Goal: Information Seeking & Learning: Learn about a topic

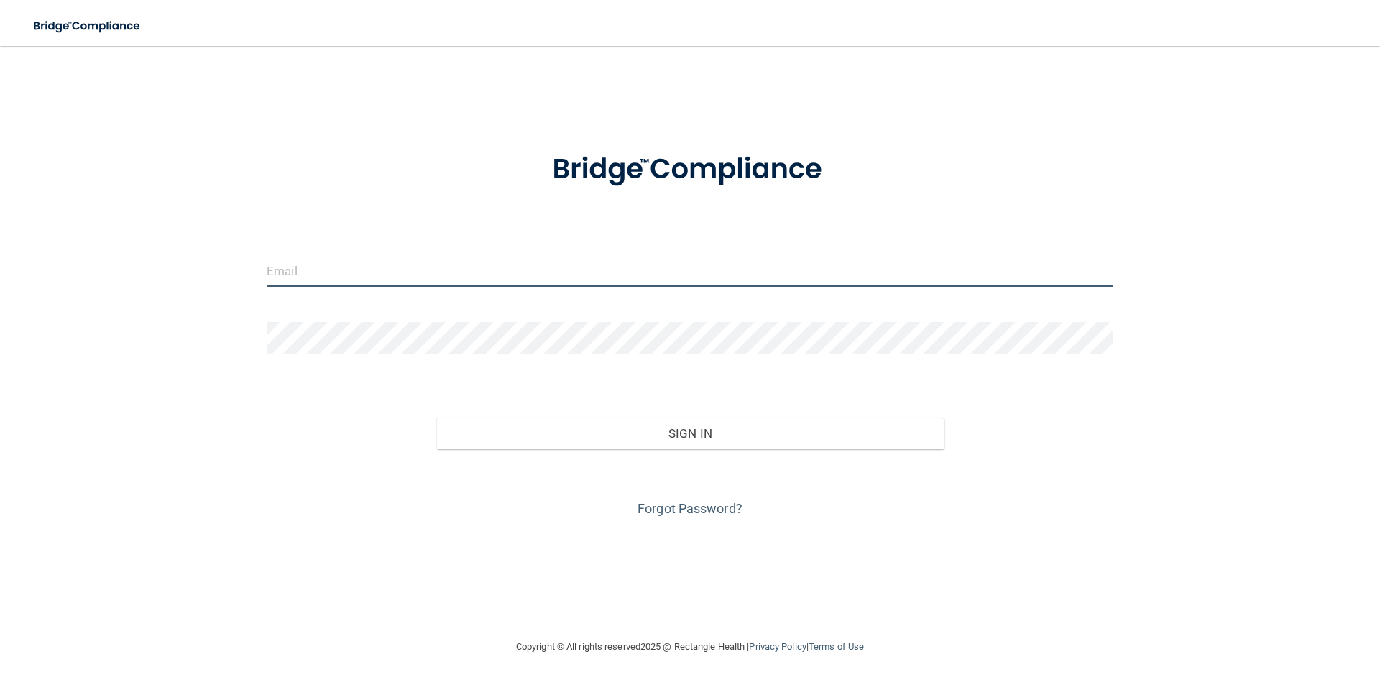
click at [388, 266] on input "email" at bounding box center [690, 271] width 847 height 32
type input "[EMAIL_ADDRESS][DOMAIN_NAME]"
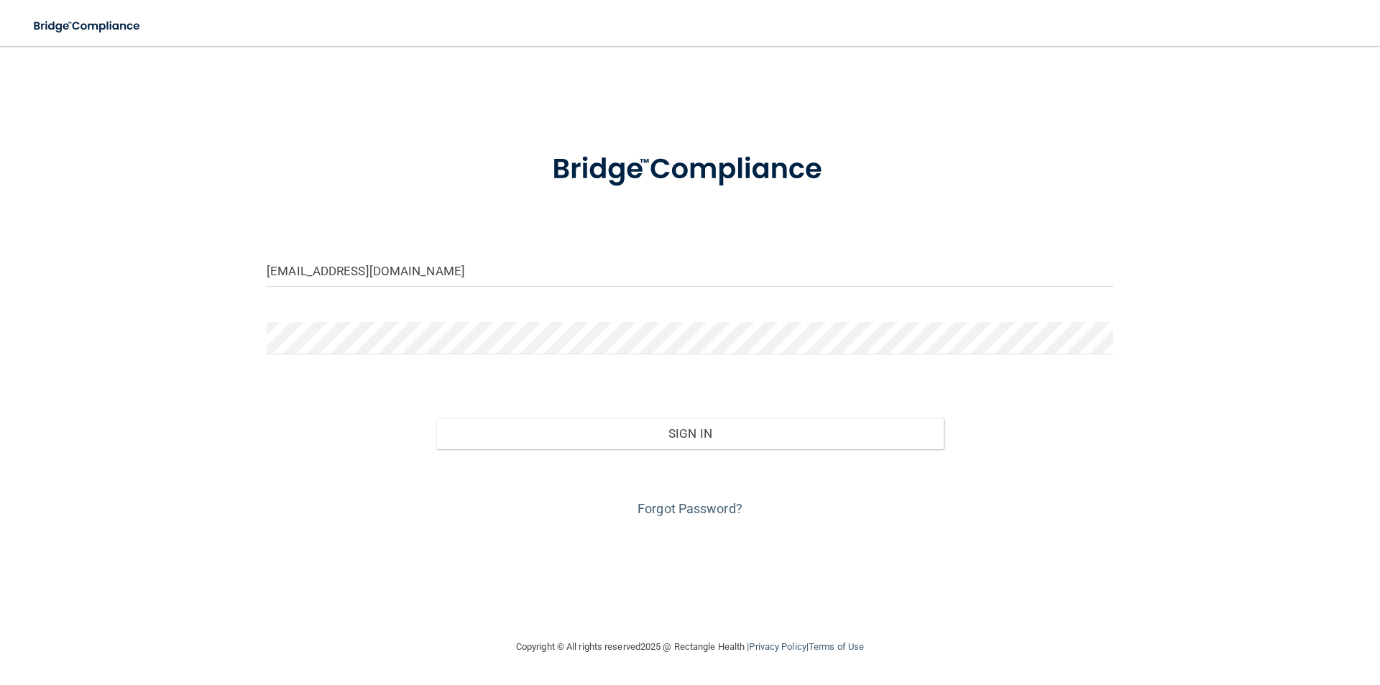
click at [373, 320] on form "[EMAIL_ADDRESS][DOMAIN_NAME] Invalid email/password. You don't have permission …" at bounding box center [690, 326] width 847 height 388
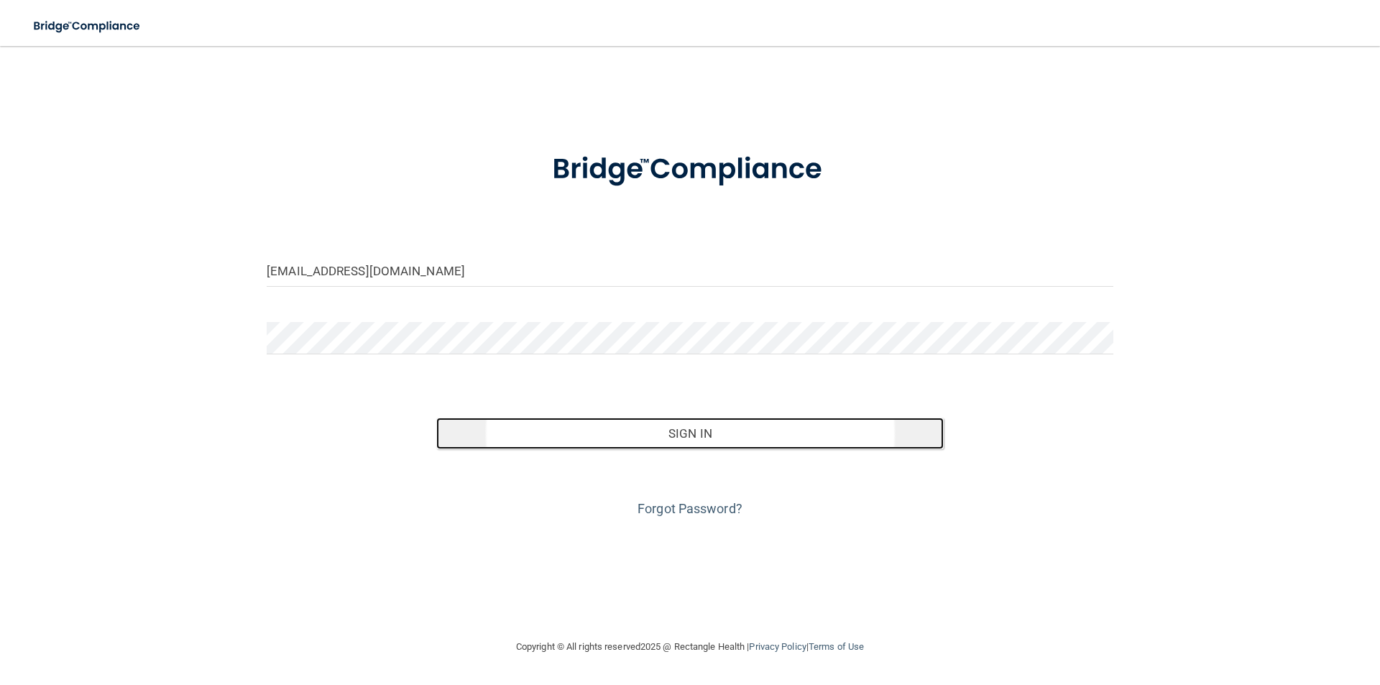
click at [742, 431] on button "Sign In" at bounding box center [690, 434] width 508 height 32
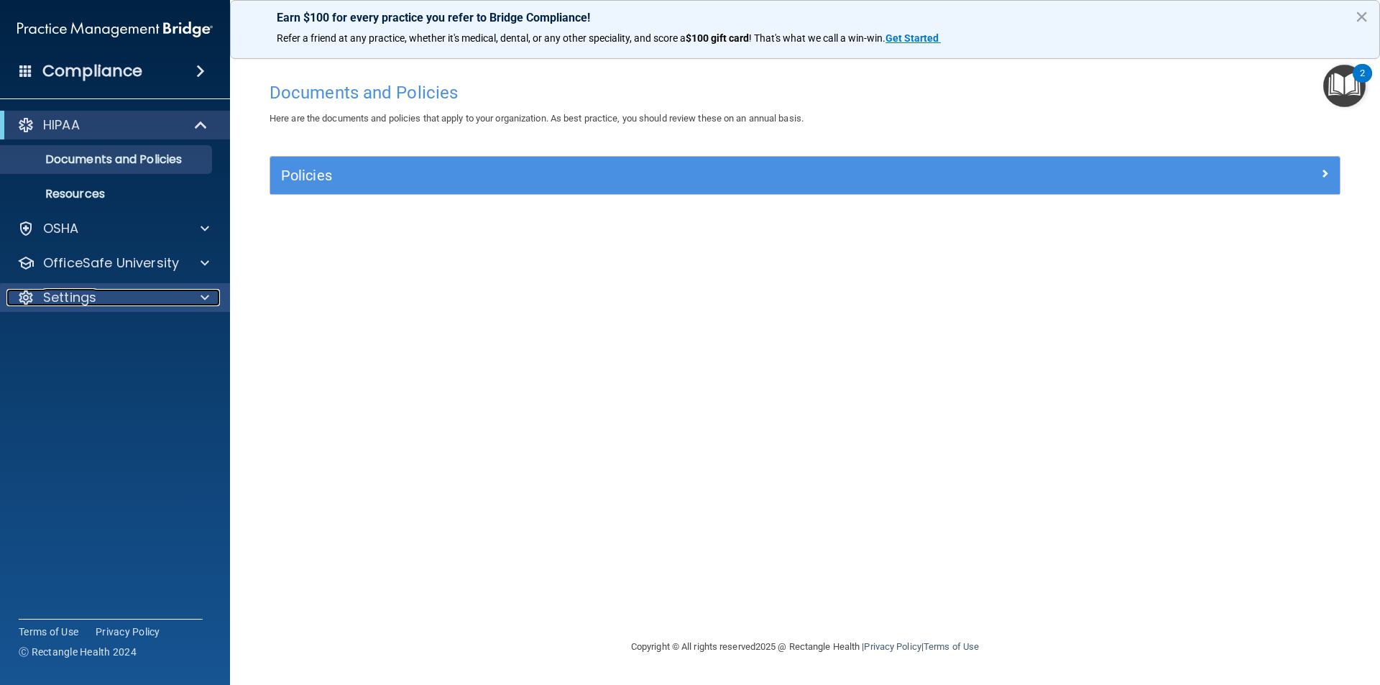
click at [73, 289] on p "Settings" at bounding box center [69, 297] width 53 height 17
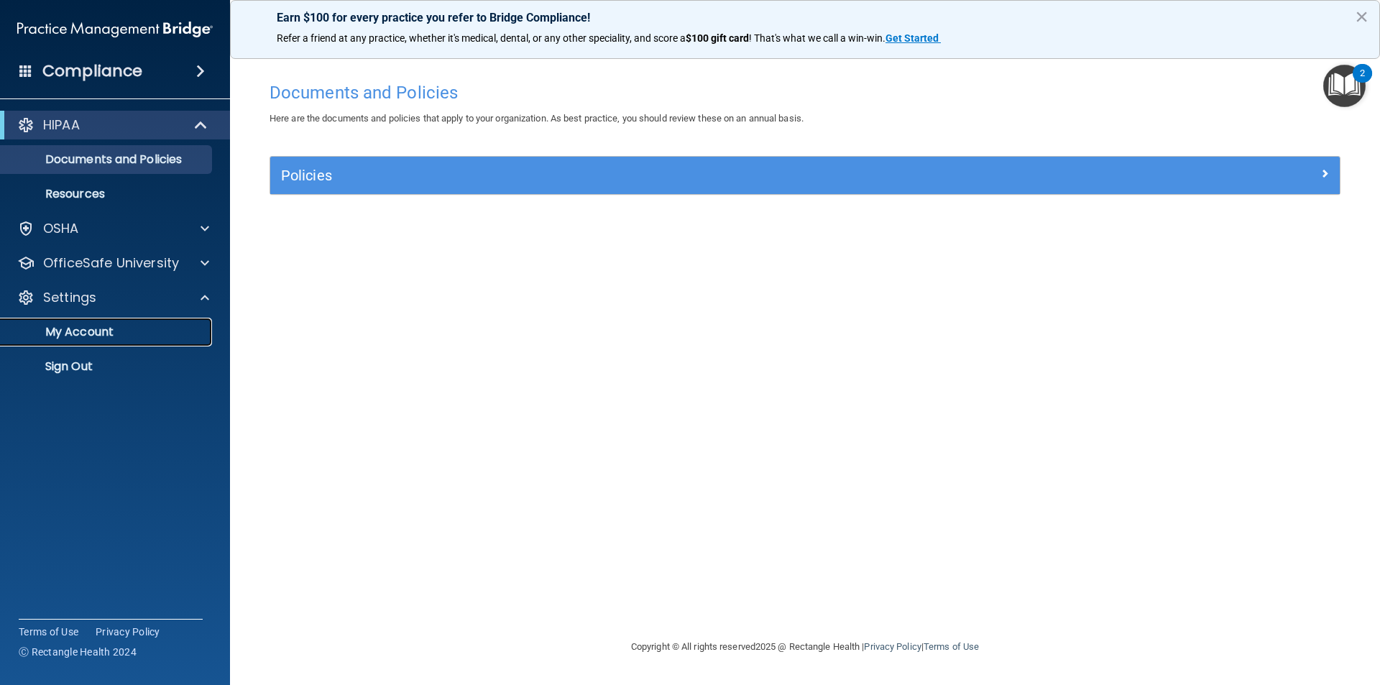
click at [89, 336] on p "My Account" at bounding box center [107, 332] width 196 height 14
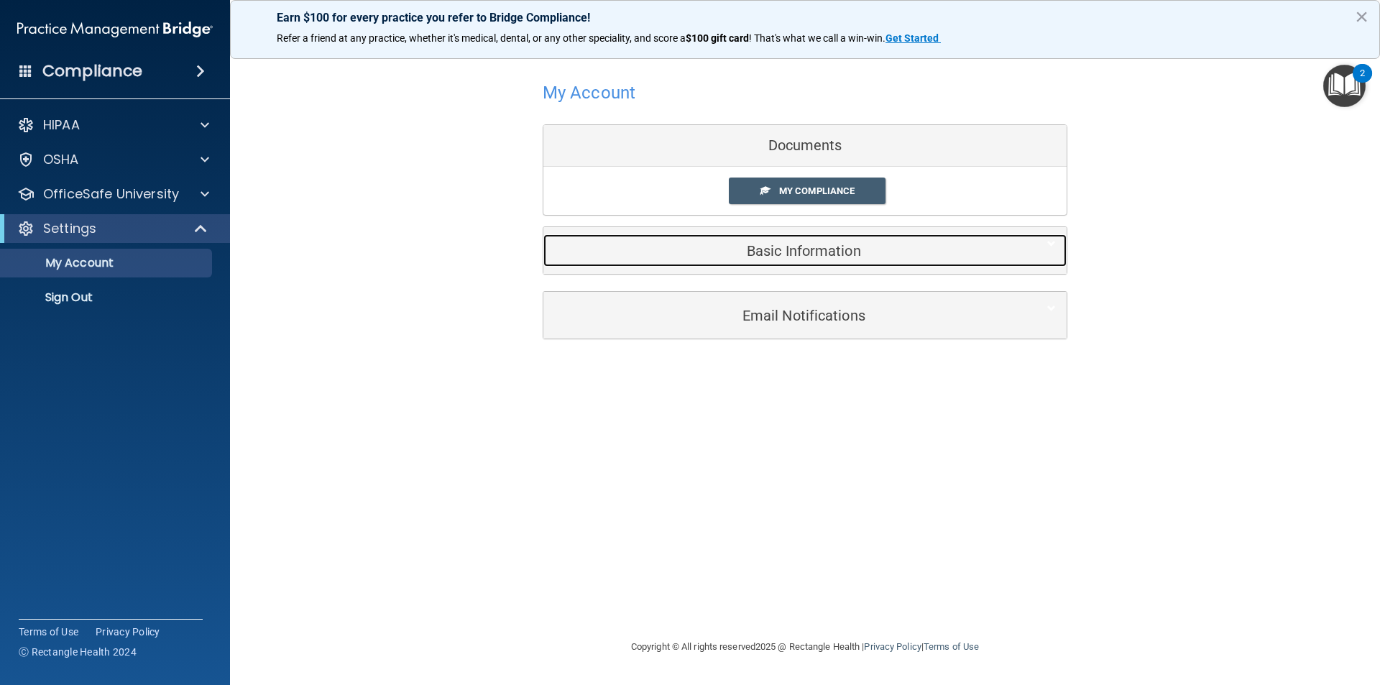
click at [827, 262] on div "Basic Information" at bounding box center [784, 250] width 480 height 32
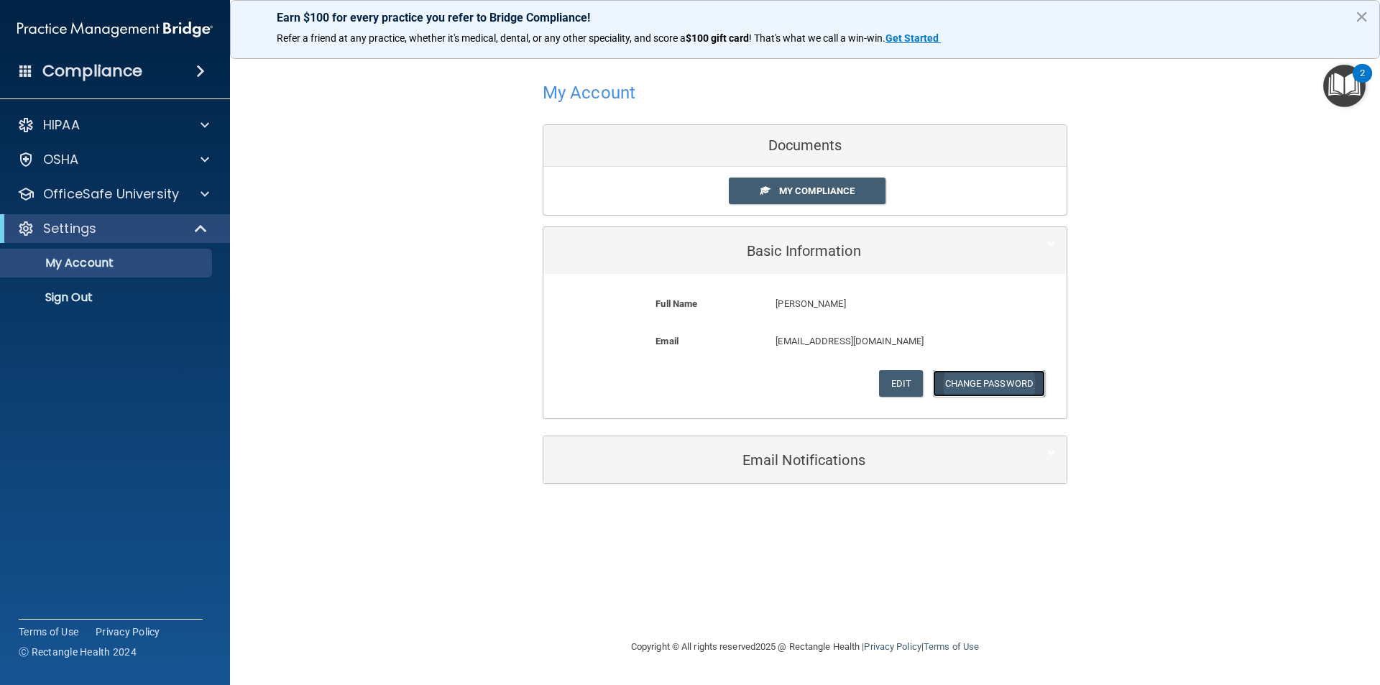
click at [973, 385] on button "Change Password" at bounding box center [989, 383] width 113 height 27
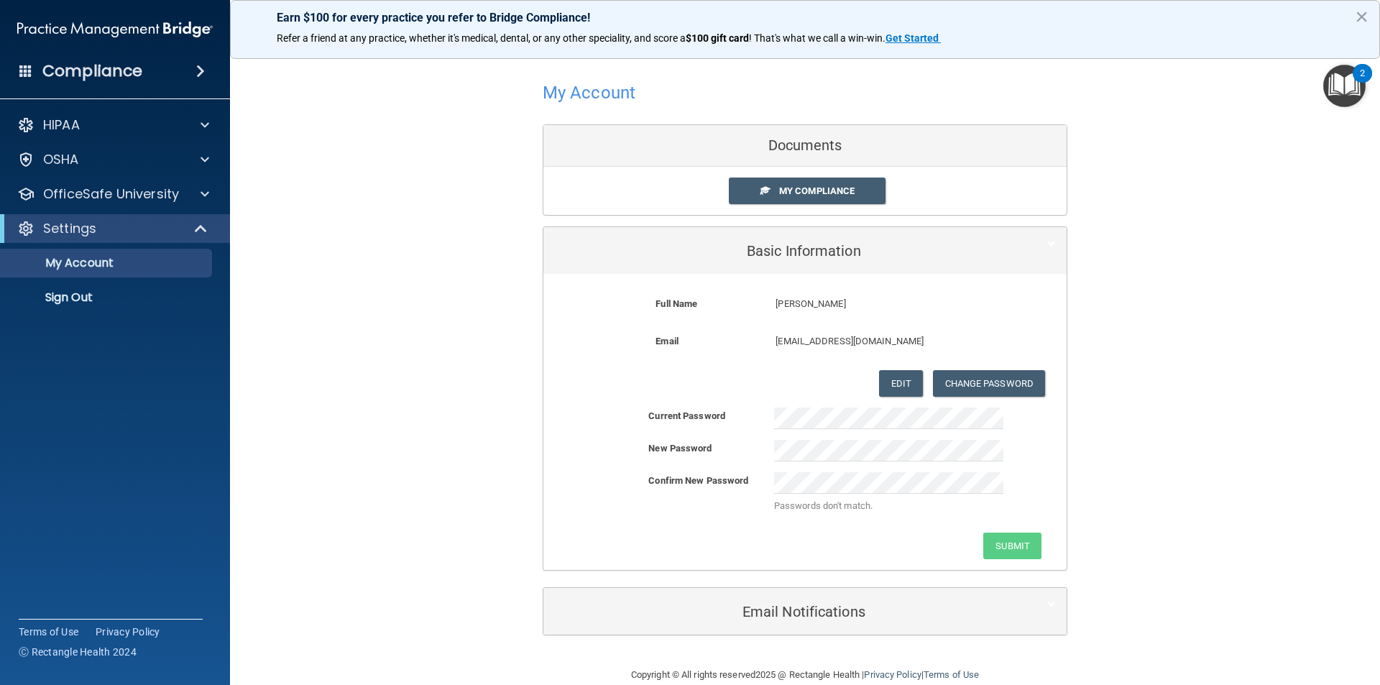
click at [835, 495] on div "Passwords don't match." at bounding box center [889, 497] width 251 height 50
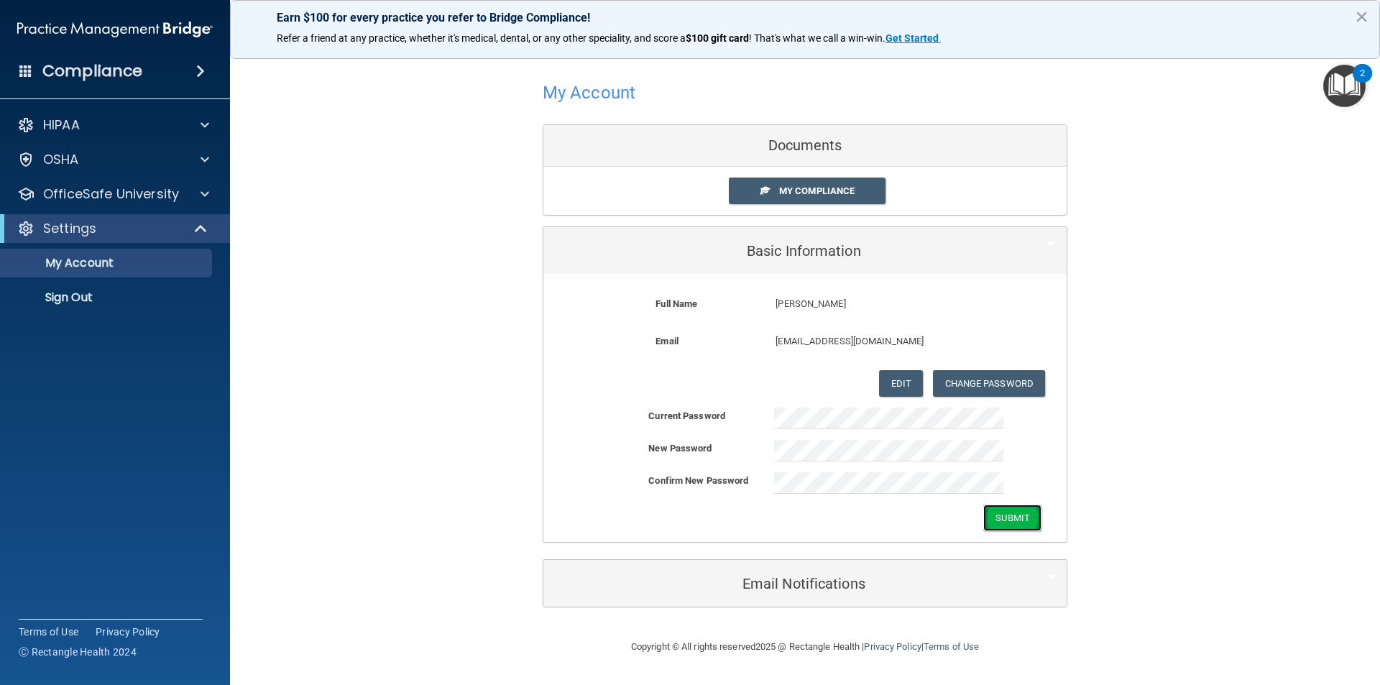
click at [1028, 523] on button "Submit" at bounding box center [1013, 518] width 58 height 27
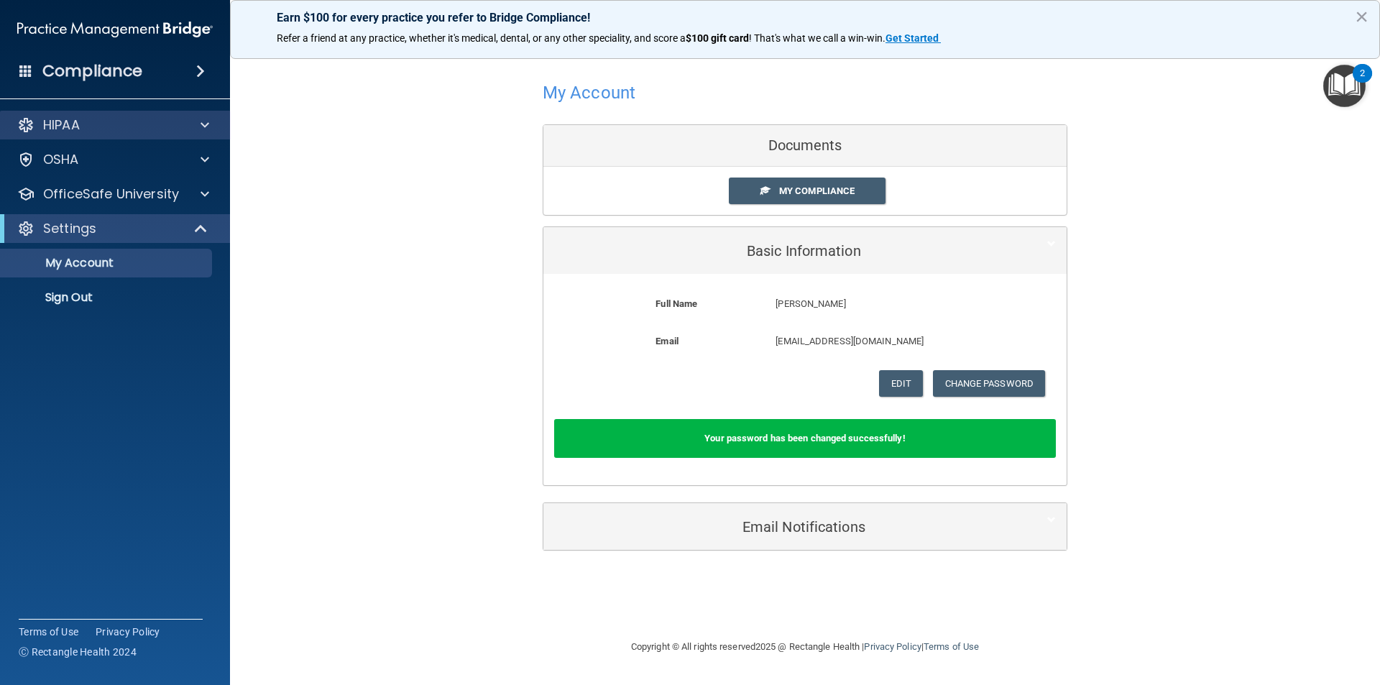
click at [101, 134] on div "HIPAA" at bounding box center [115, 125] width 231 height 29
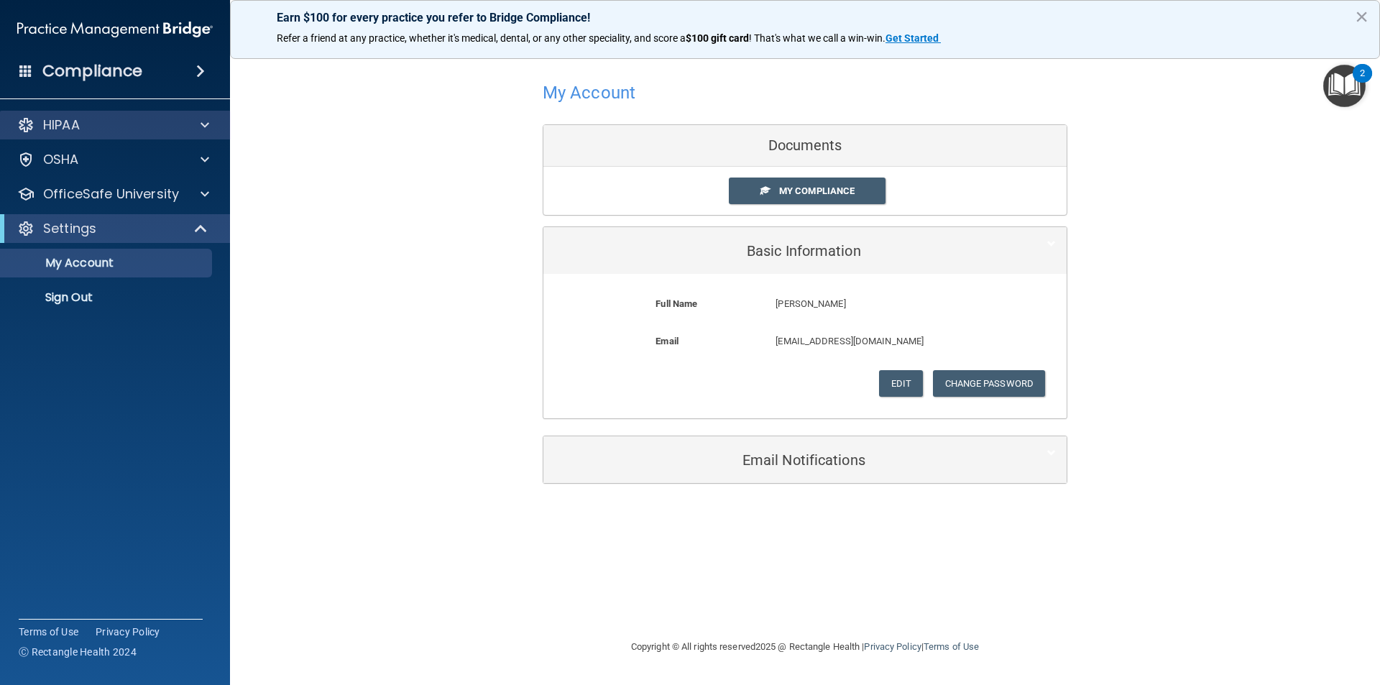
click at [203, 136] on div "HIPAA" at bounding box center [115, 125] width 231 height 29
click at [203, 127] on span at bounding box center [205, 124] width 9 height 17
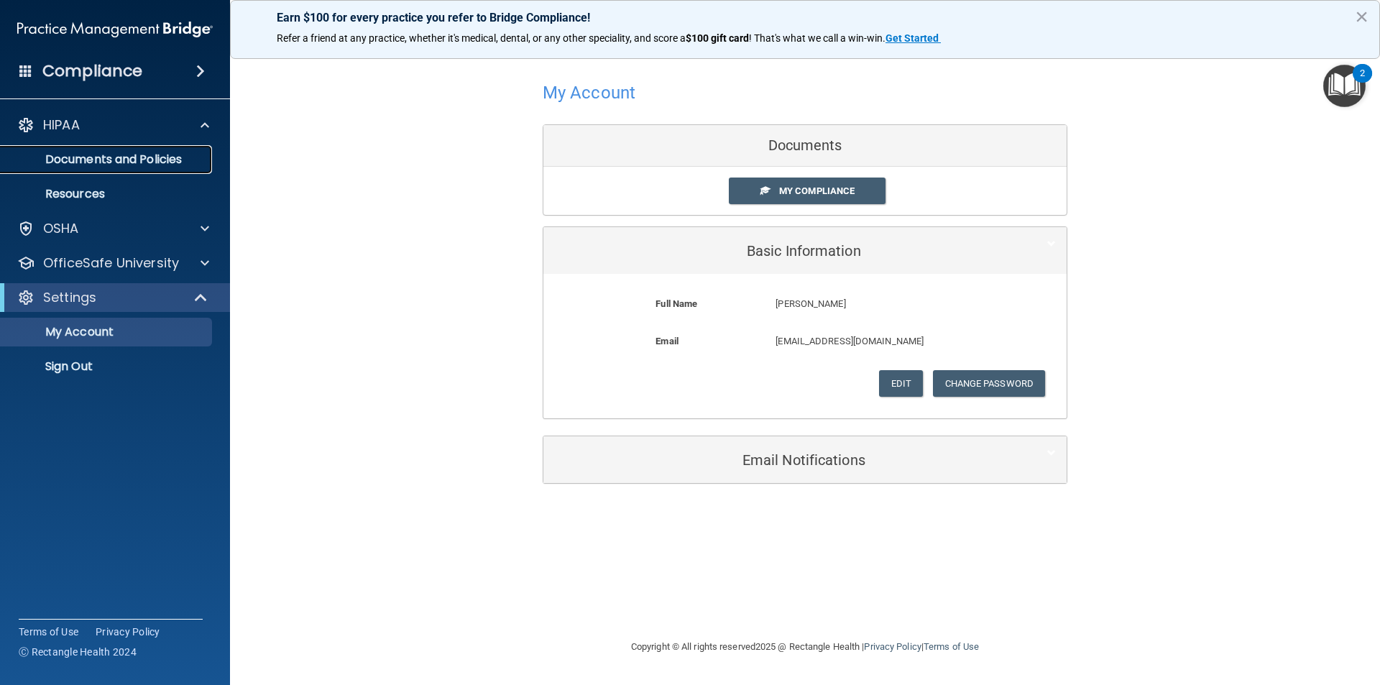
click at [114, 169] on link "Documents and Policies" at bounding box center [99, 159] width 226 height 29
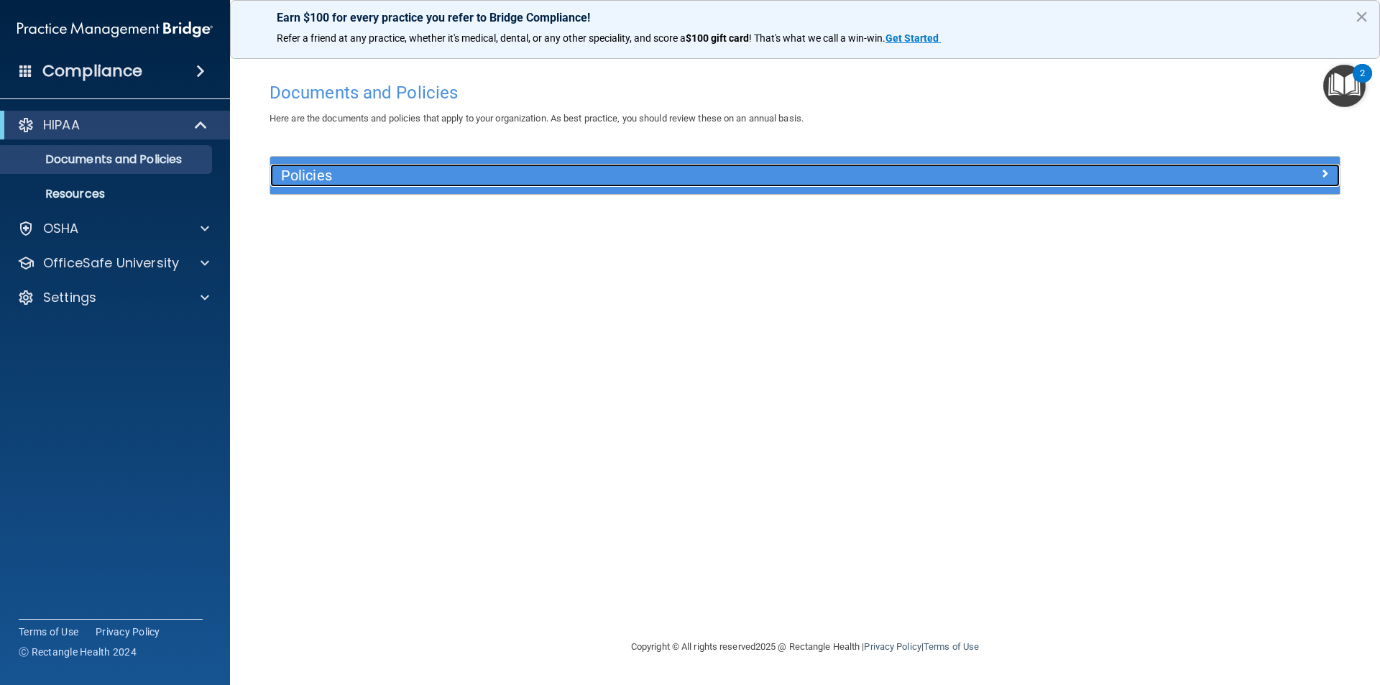
click at [343, 184] on div "Policies" at bounding box center [671, 175] width 802 height 23
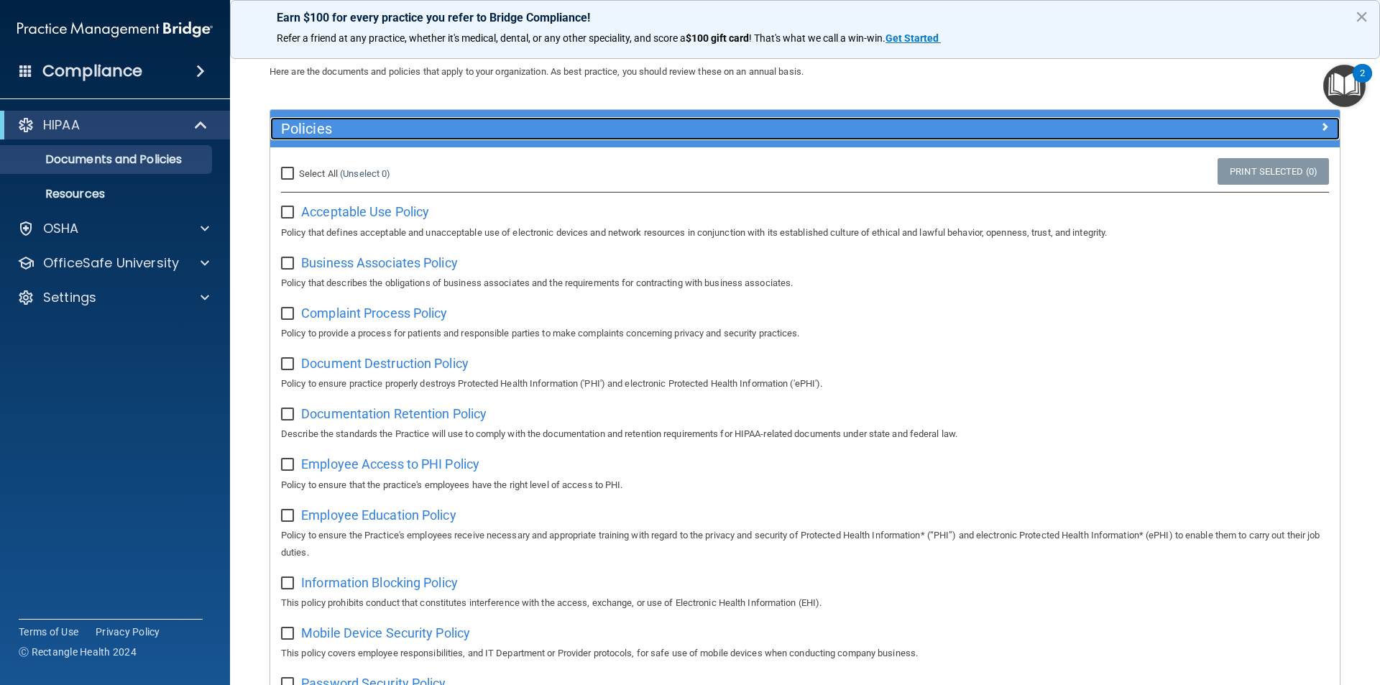
scroll to position [72, 0]
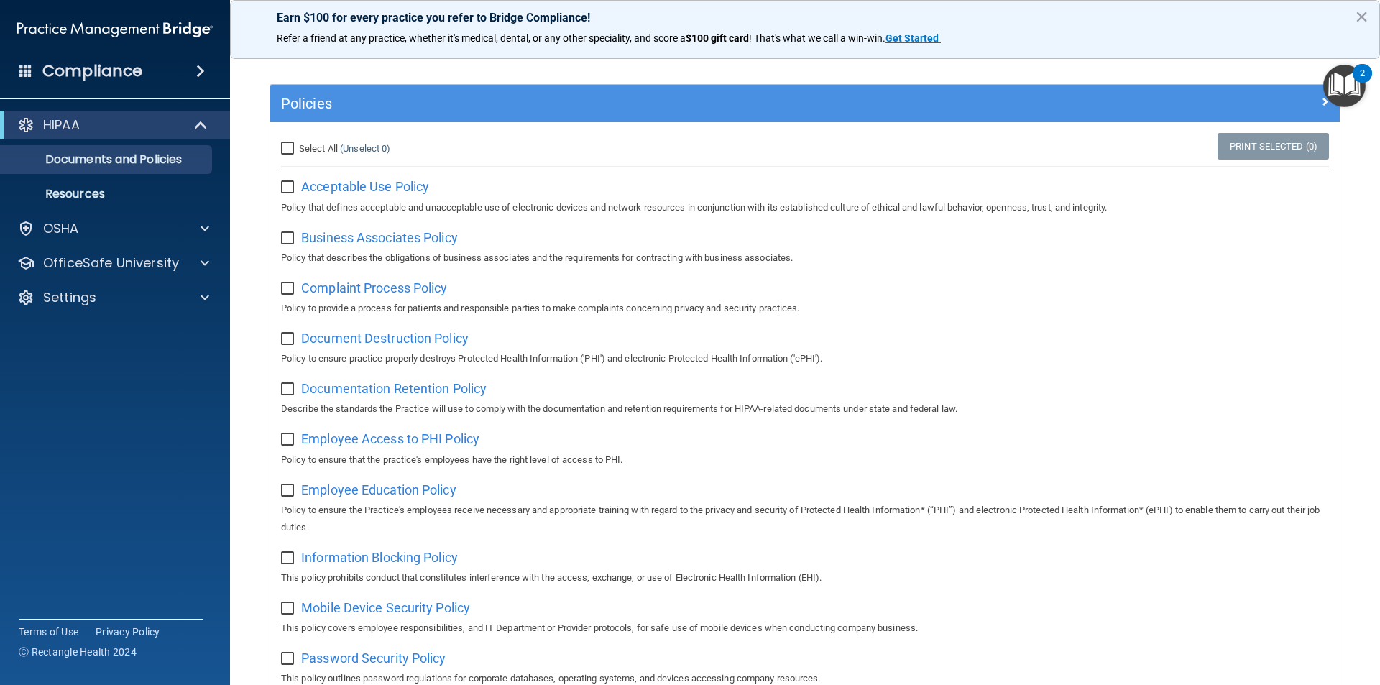
click at [136, 61] on h4 "Compliance" at bounding box center [92, 71] width 100 height 20
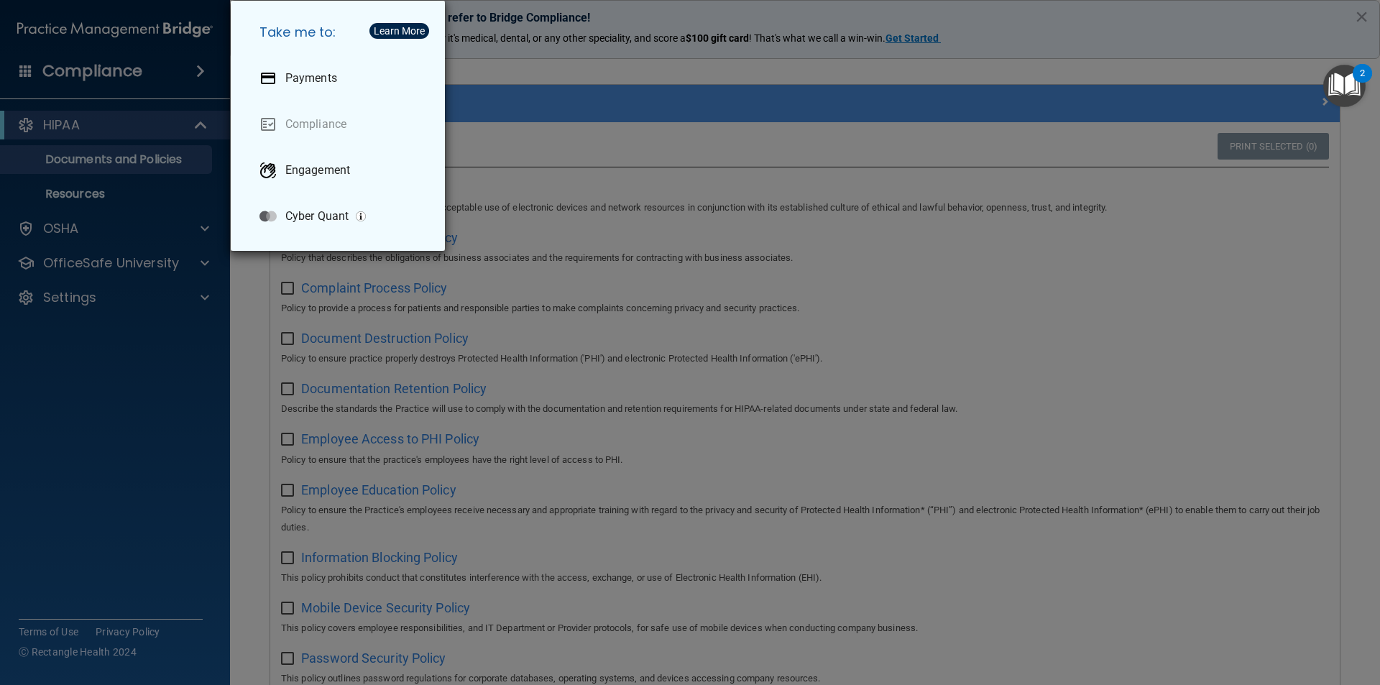
click at [139, 351] on div "Take me to: Payments Compliance Engagement Cyber Quant" at bounding box center [690, 342] width 1380 height 685
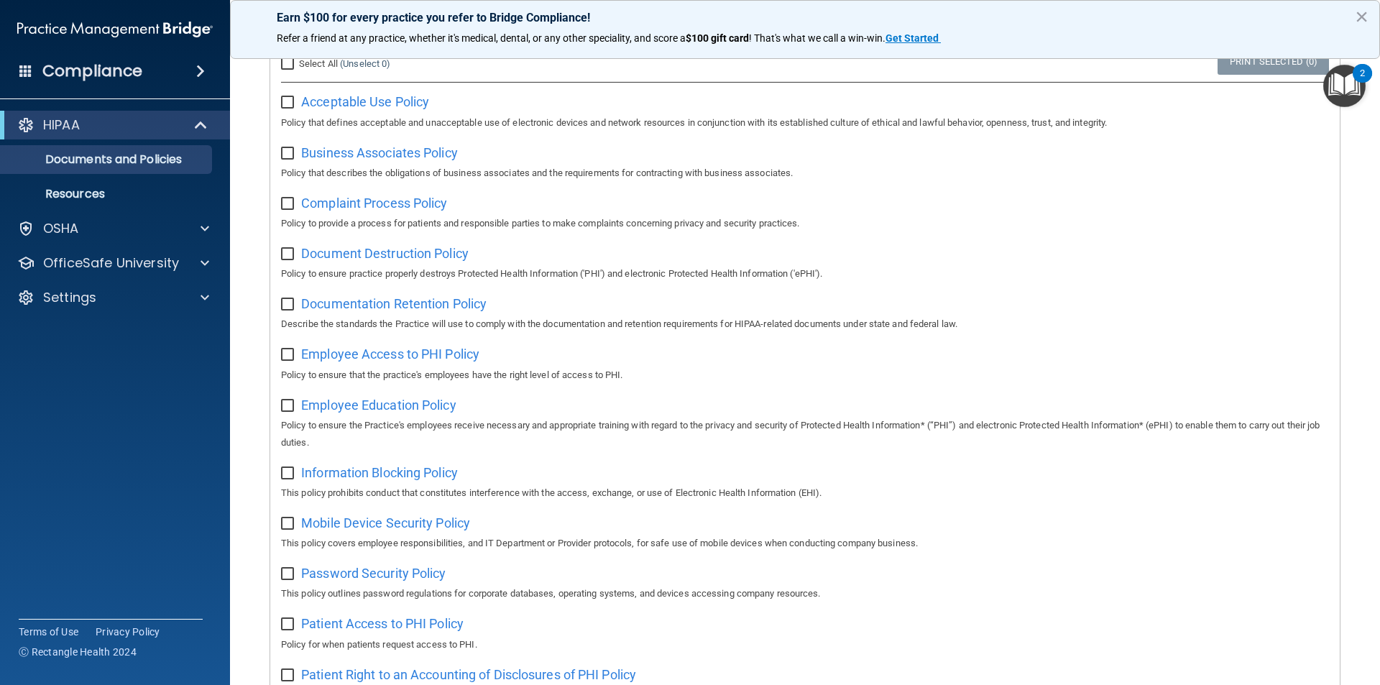
scroll to position [0, 0]
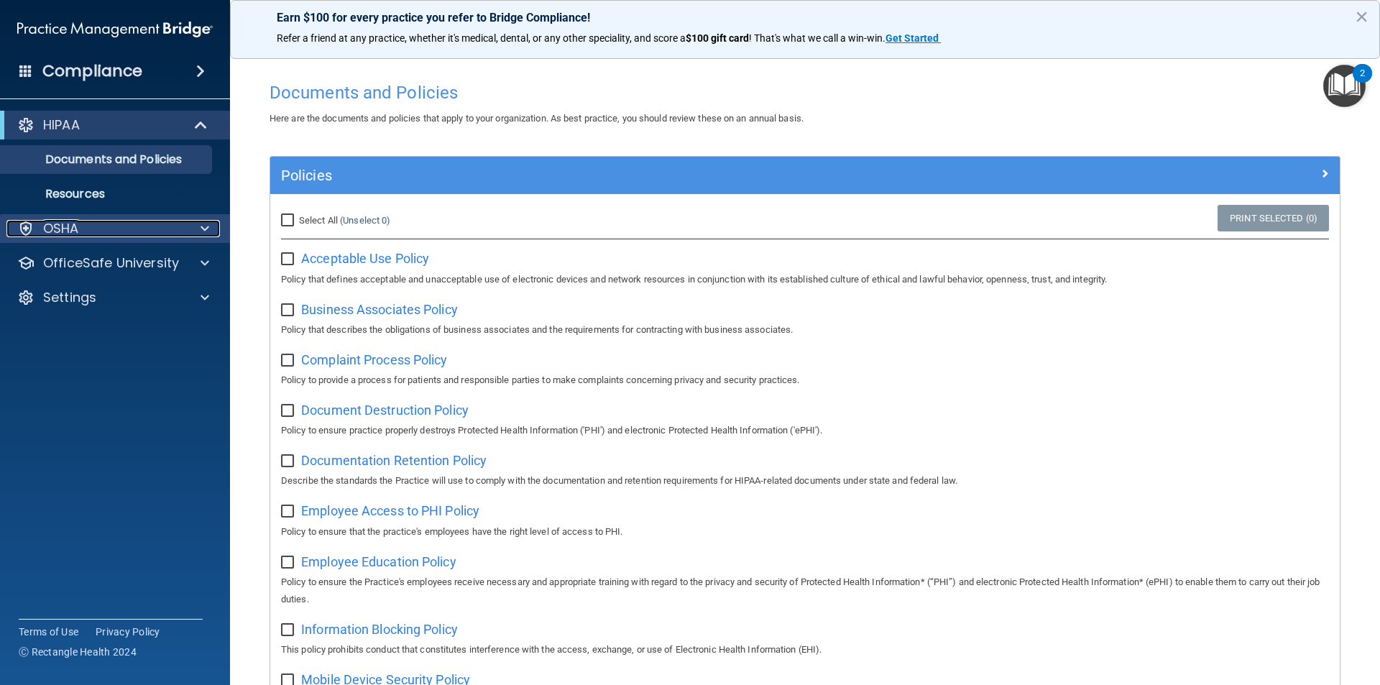
click at [152, 224] on div "OSHA" at bounding box center [95, 228] width 178 height 17
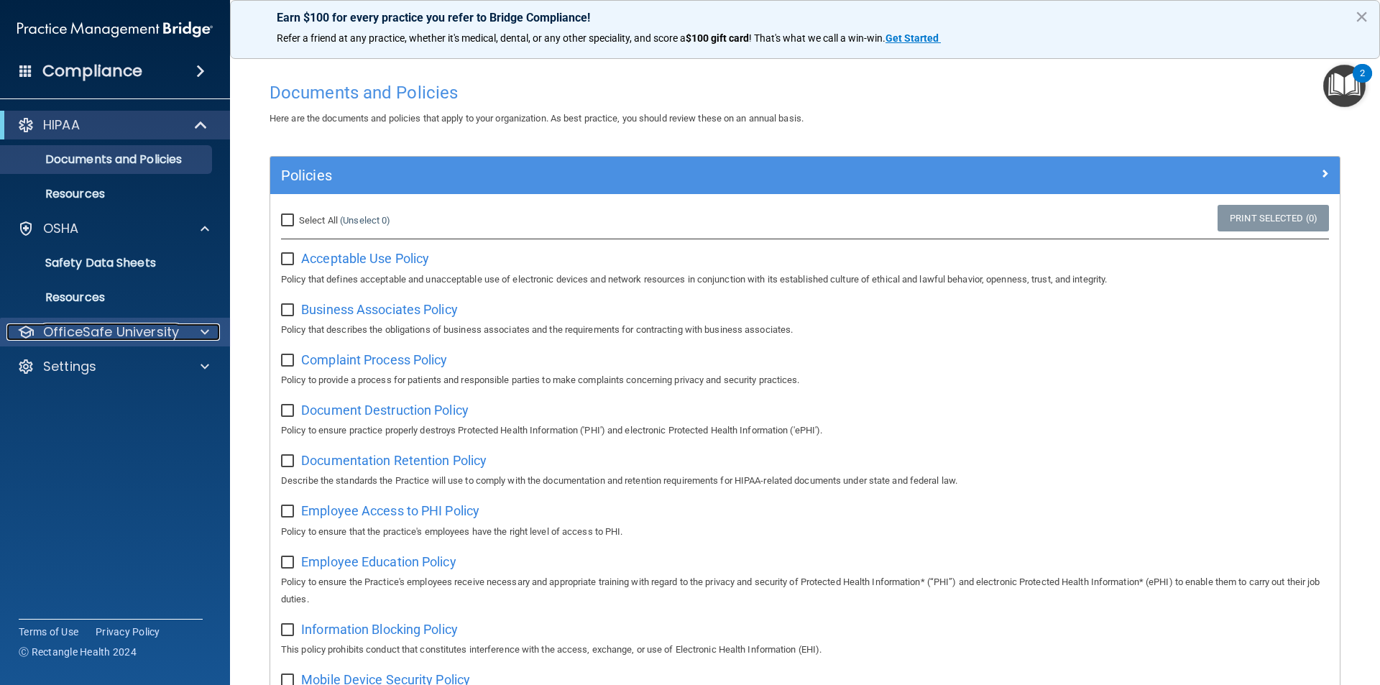
click at [127, 338] on p "OfficeSafe University" at bounding box center [111, 332] width 136 height 17
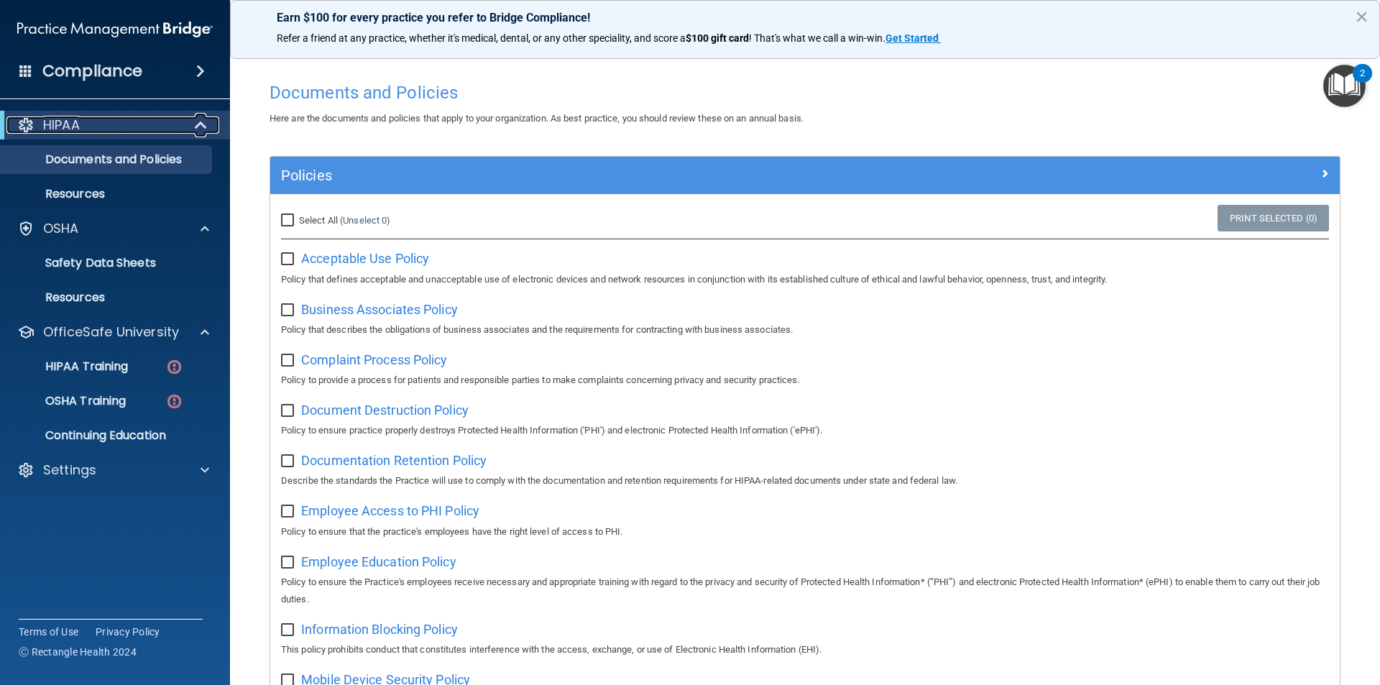
click at [199, 121] on span at bounding box center [202, 124] width 12 height 17
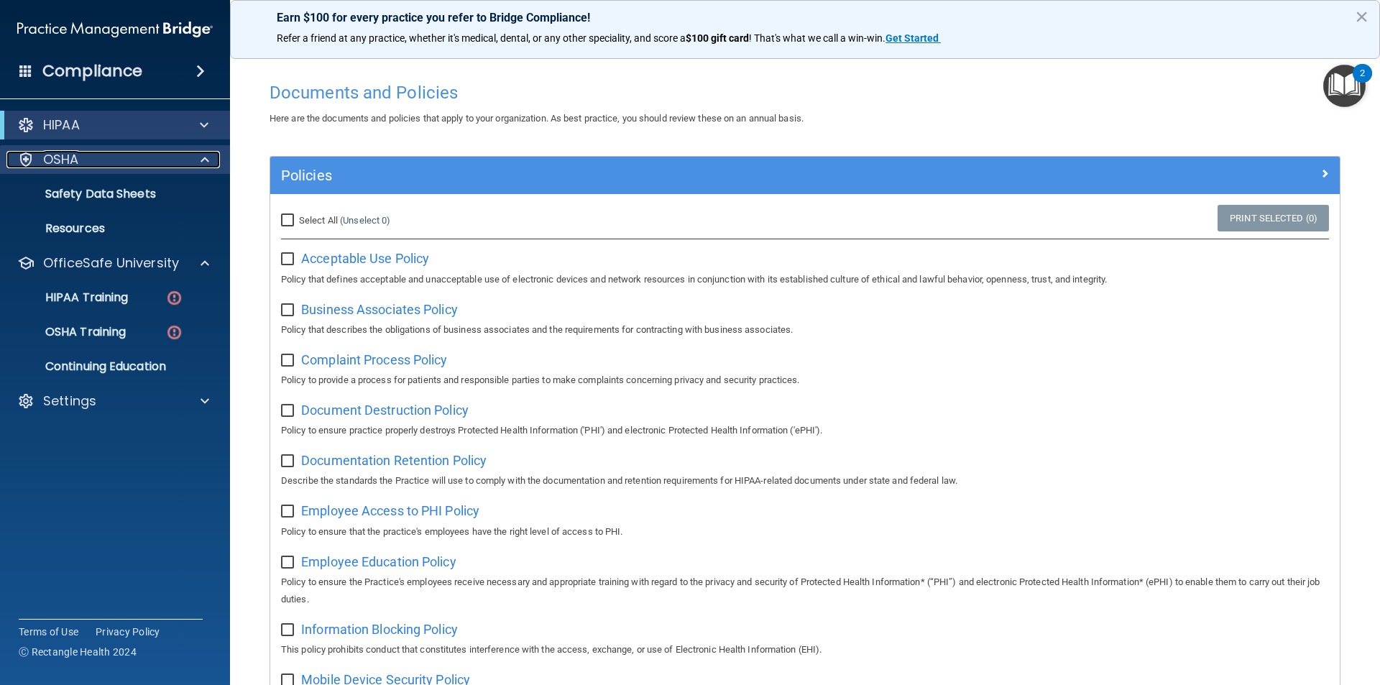
click at [199, 160] on div at bounding box center [203, 159] width 36 height 17
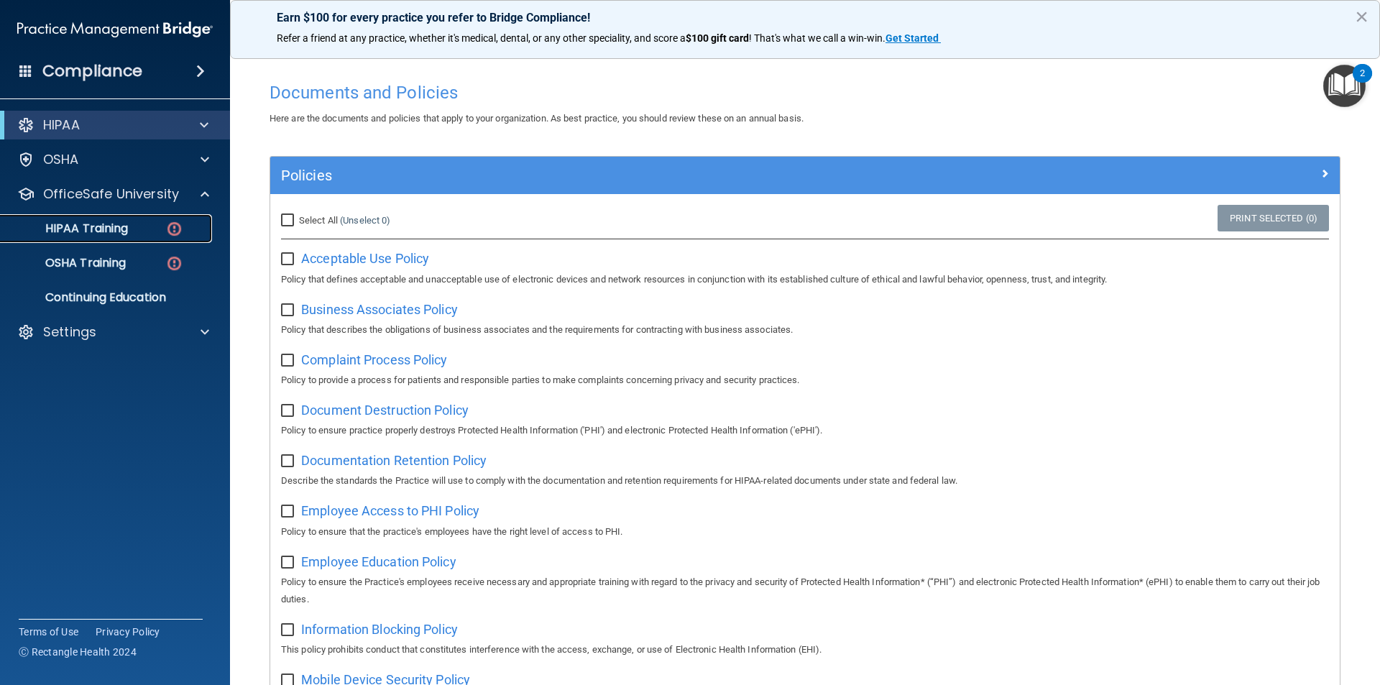
click at [113, 219] on link "HIPAA Training" at bounding box center [99, 228] width 226 height 29
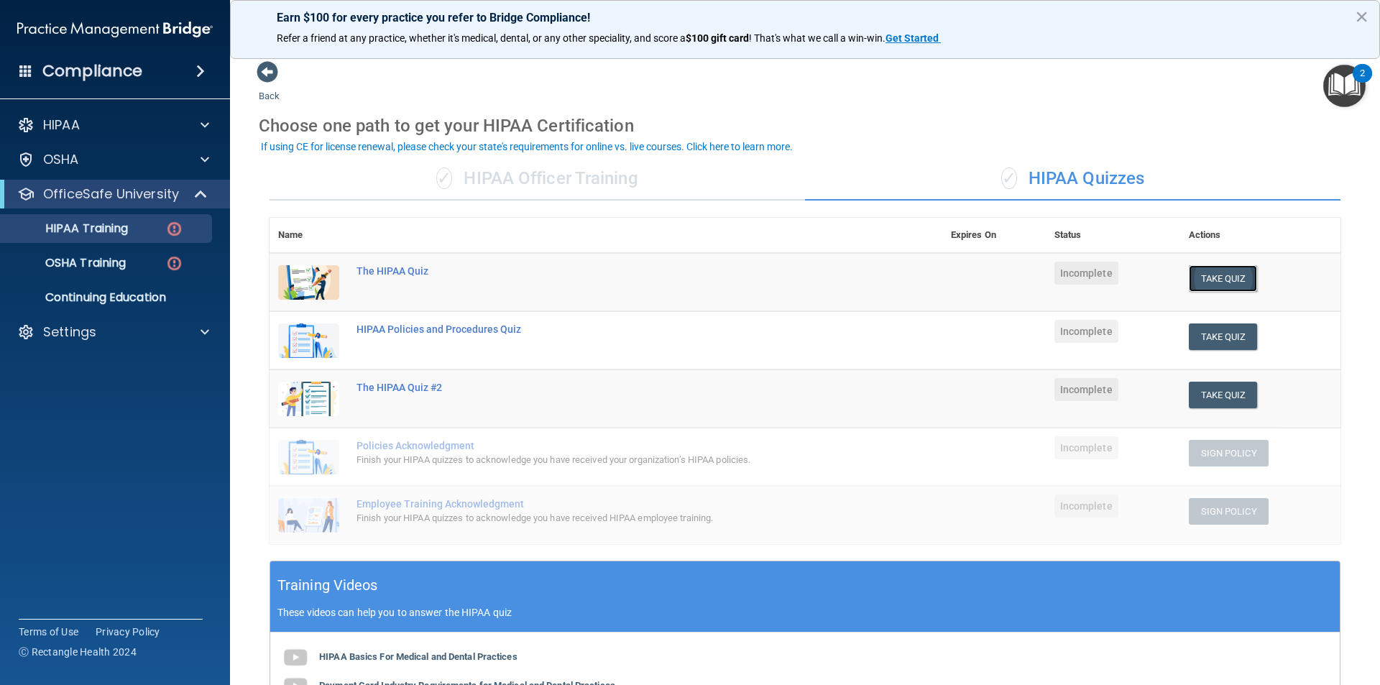
click at [1235, 267] on button "Take Quiz" at bounding box center [1223, 278] width 69 height 27
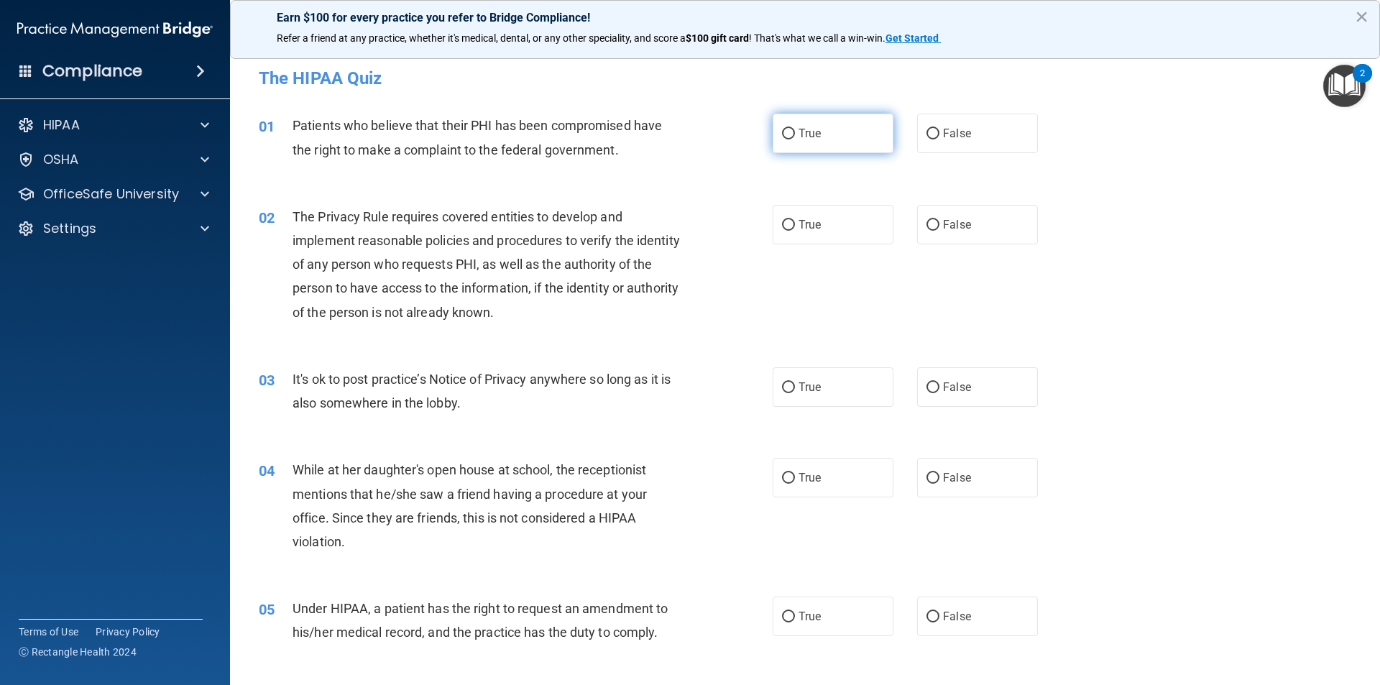
click at [840, 128] on label "True" at bounding box center [833, 134] width 121 height 40
click at [795, 129] on input "True" at bounding box center [788, 134] width 13 height 11
radio input "true"
click at [820, 224] on label "True" at bounding box center [833, 225] width 121 height 40
click at [795, 224] on input "True" at bounding box center [788, 225] width 13 height 11
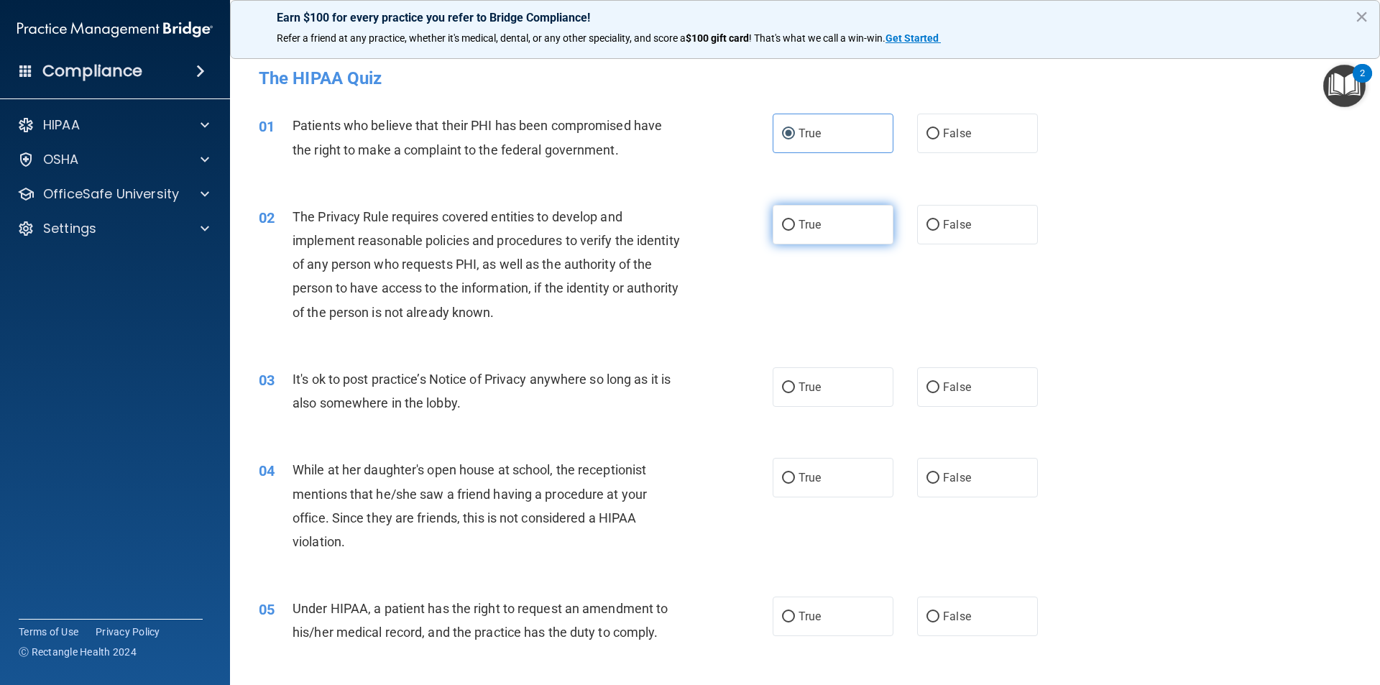
radio input "true"
click at [951, 392] on span "False" at bounding box center [957, 387] width 28 height 14
click at [936, 395] on label "False" at bounding box center [977, 387] width 121 height 40
click at [936, 393] on input "False" at bounding box center [933, 388] width 13 height 11
radio input "true"
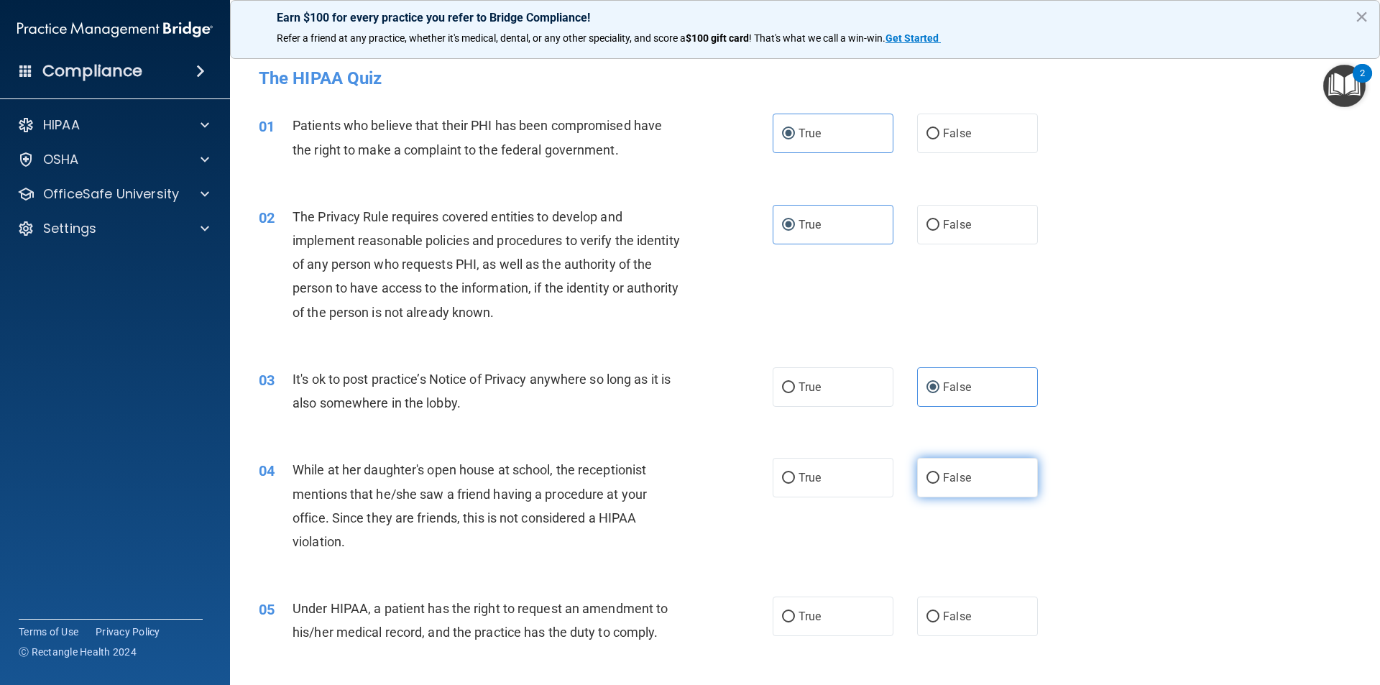
click at [961, 466] on label "False" at bounding box center [977, 478] width 121 height 40
click at [940, 473] on input "False" at bounding box center [933, 478] width 13 height 11
radio input "true"
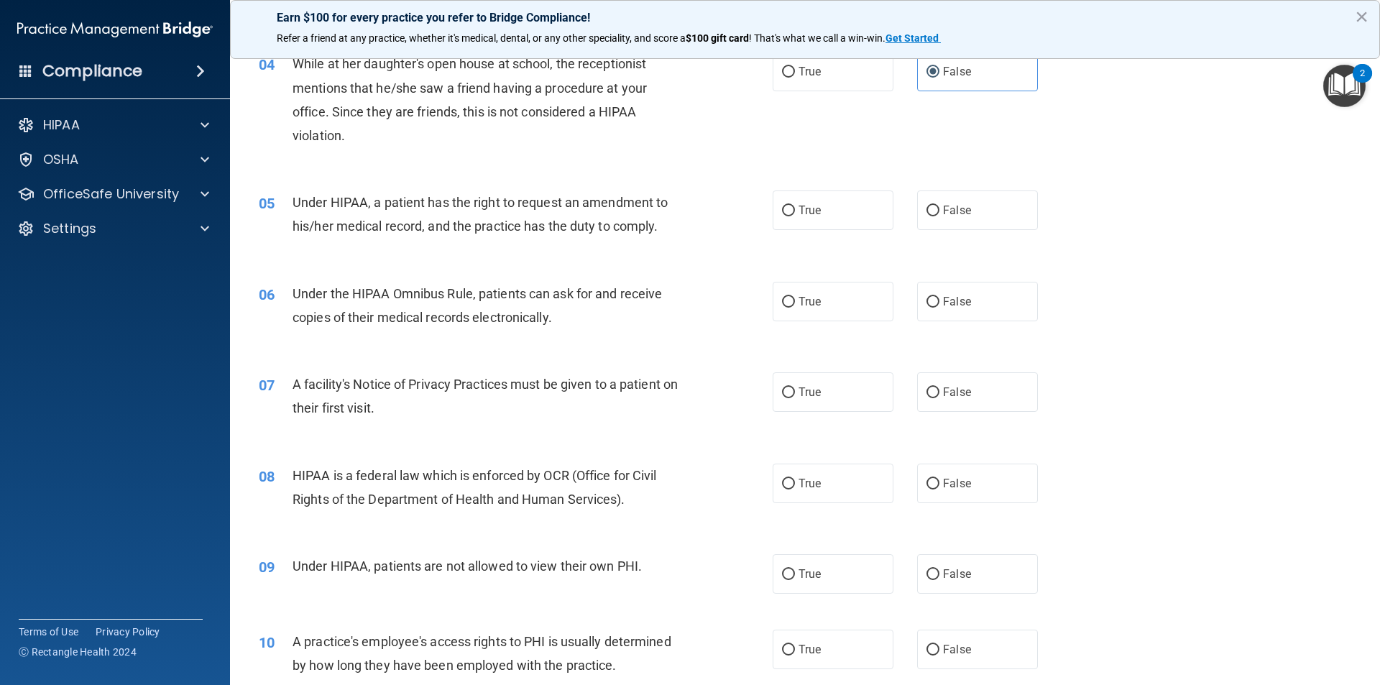
scroll to position [431, 0]
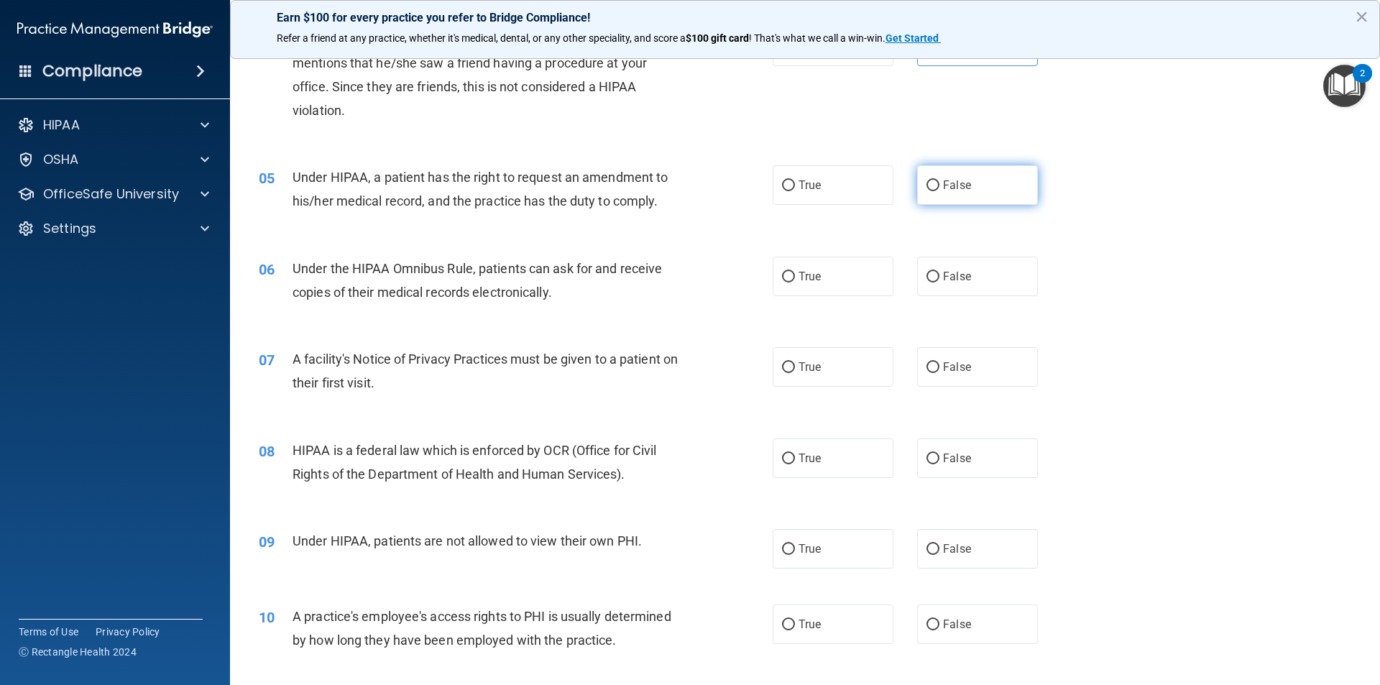
click at [948, 186] on span "False" at bounding box center [957, 185] width 28 height 14
click at [940, 186] on input "False" at bounding box center [933, 185] width 13 height 11
radio input "true"
click at [813, 296] on label "True" at bounding box center [833, 277] width 121 height 40
click at [795, 283] on input "True" at bounding box center [788, 277] width 13 height 11
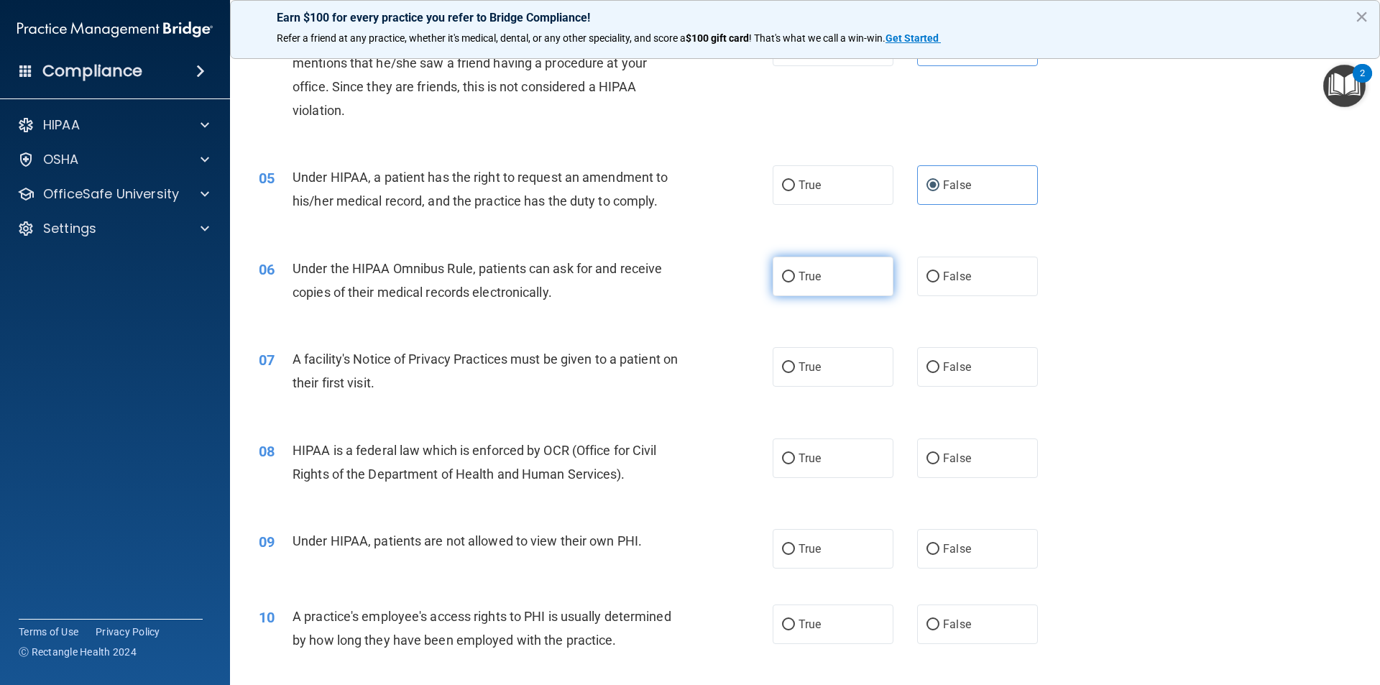
radio input "true"
